Goal: Check status

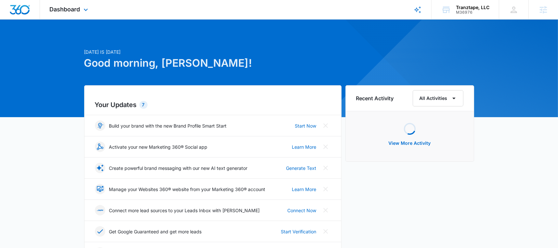
click at [61, 3] on div "Dashboard Apps Reputation Websites Forms CRM Email Social Shop Payments POS Con…" at bounding box center [69, 9] width 59 height 19
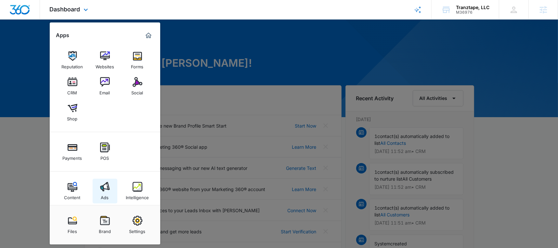
click at [107, 184] on img at bounding box center [105, 187] width 10 height 10
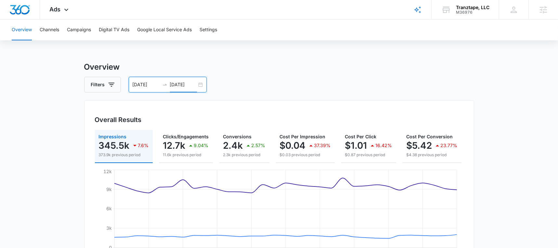
click at [188, 83] on input "[DATE]" at bounding box center [183, 84] width 27 height 7
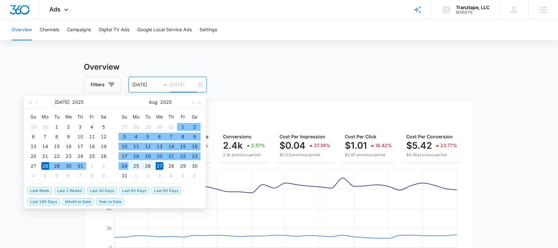
type input "[DATE]"
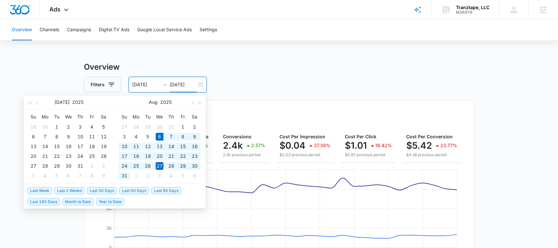
click at [104, 188] on span "Last 30 Days" at bounding box center [102, 190] width 30 height 7
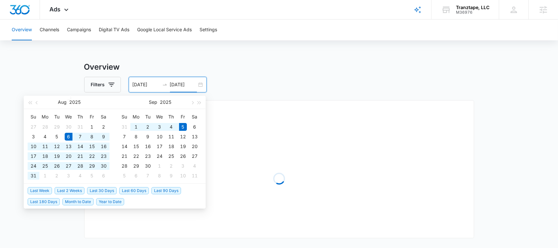
type input "[DATE]"
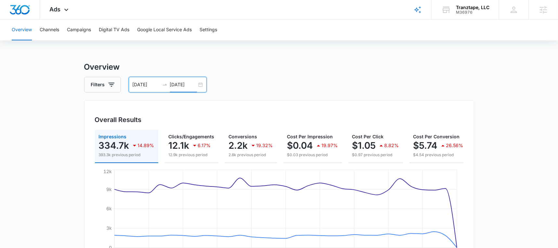
click at [183, 83] on input "[DATE]" at bounding box center [183, 84] width 27 height 7
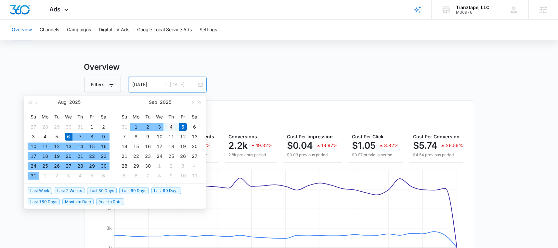
type input "[DATE]"
click at [170, 127] on div "4" at bounding box center [171, 127] width 8 height 8
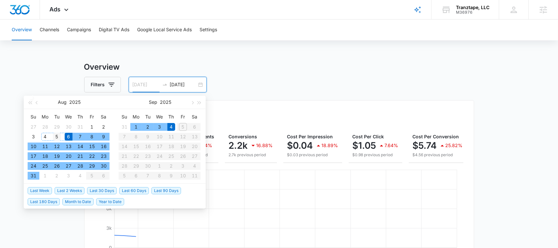
type input "[DATE]"
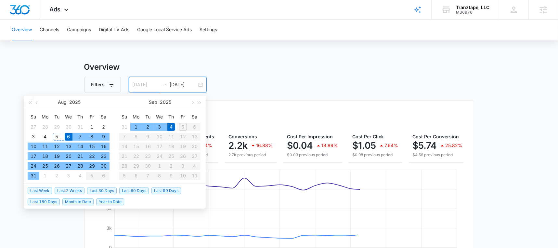
click at [57, 136] on div "5" at bounding box center [57, 137] width 8 height 8
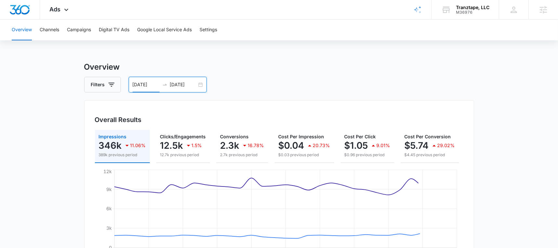
click at [464, 142] on div "Overall Results Impressions 346k 11.06% 389k previous period Clicks/Engagements…" at bounding box center [279, 188] width 390 height 176
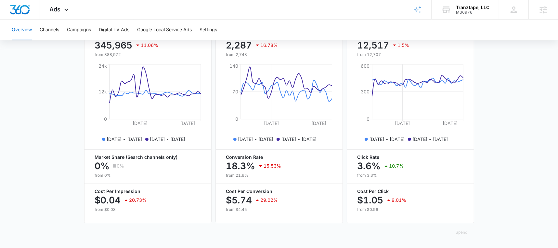
scroll to position [0, 0]
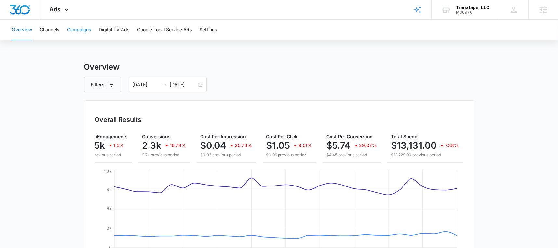
click at [77, 30] on button "Campaigns" at bounding box center [79, 29] width 24 height 21
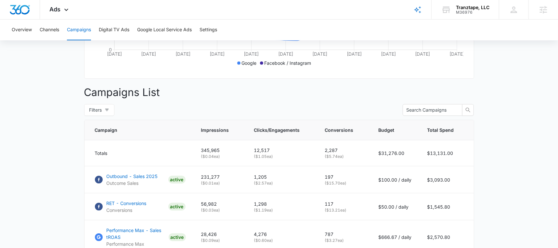
scroll to position [194, 0]
